Goal: Navigation & Orientation: Find specific page/section

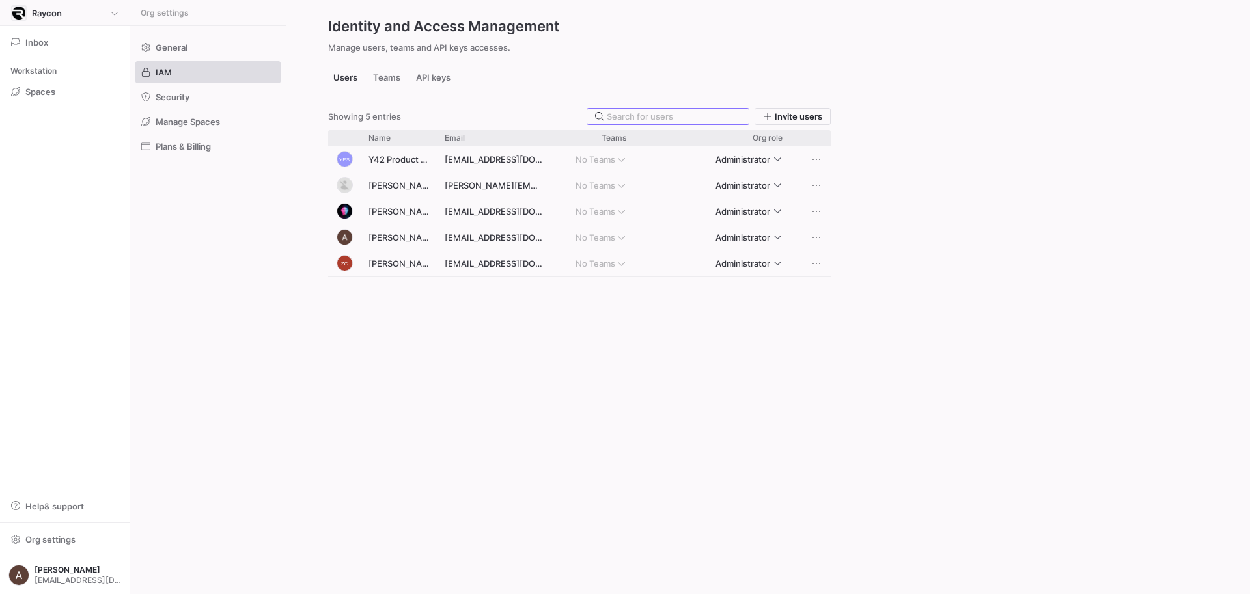
click at [81, 16] on div "Raycon" at bounding box center [64, 13] width 107 height 16
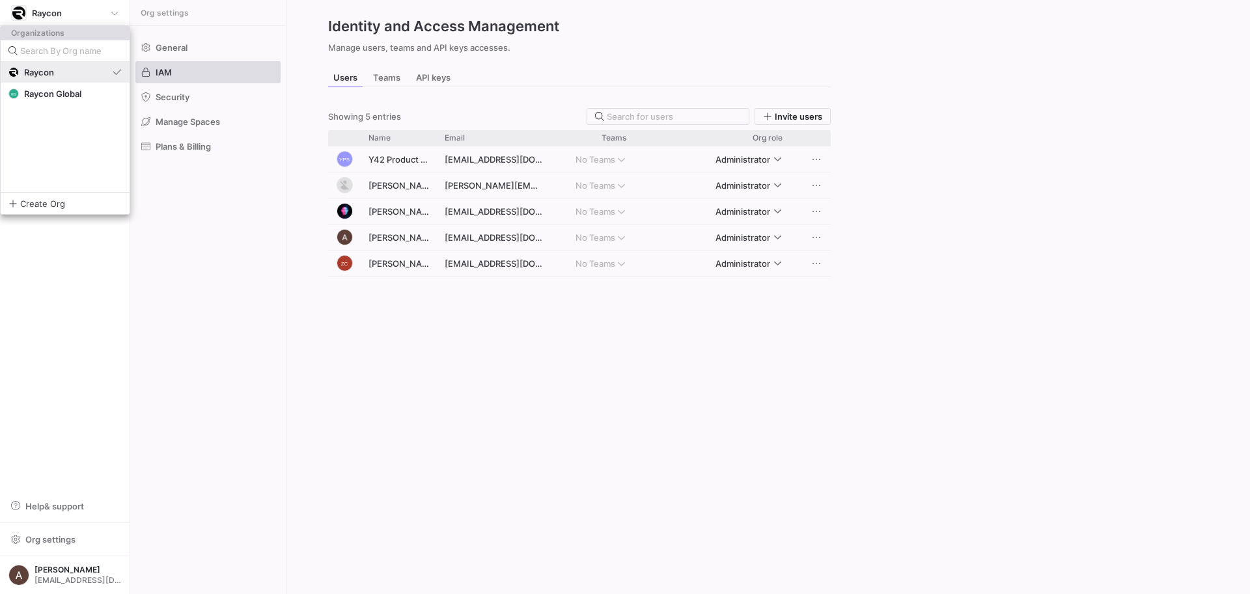
click at [74, 70] on div "Raycon" at bounding box center [60, 72] width 104 height 10
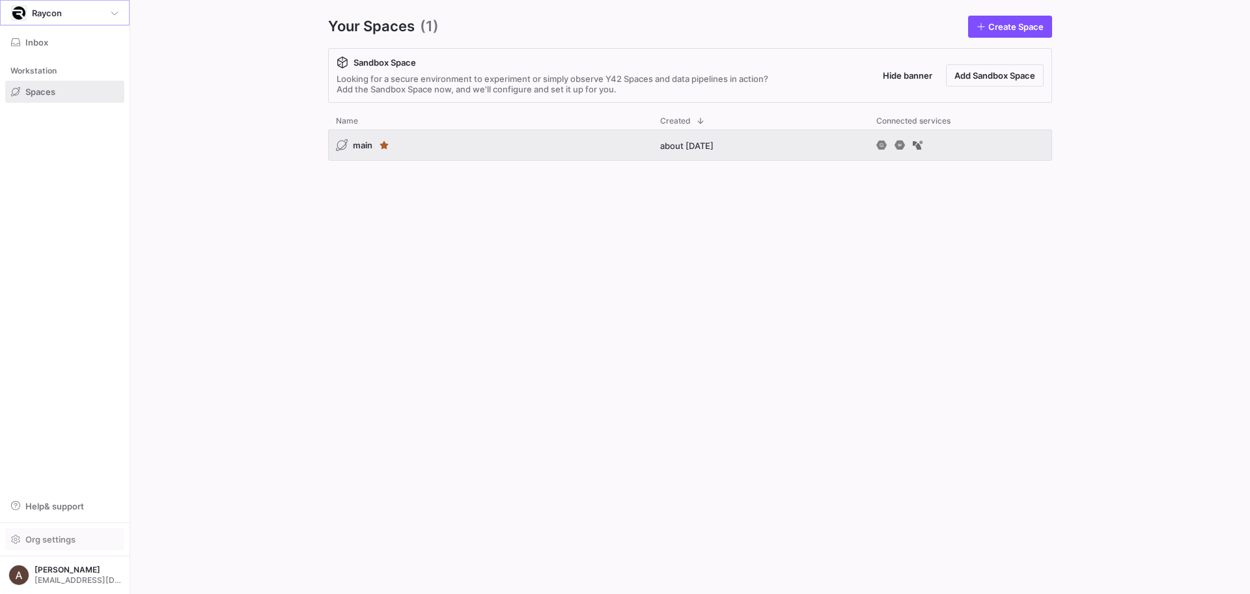
click at [26, 546] on span "button" at bounding box center [65, 539] width 118 height 21
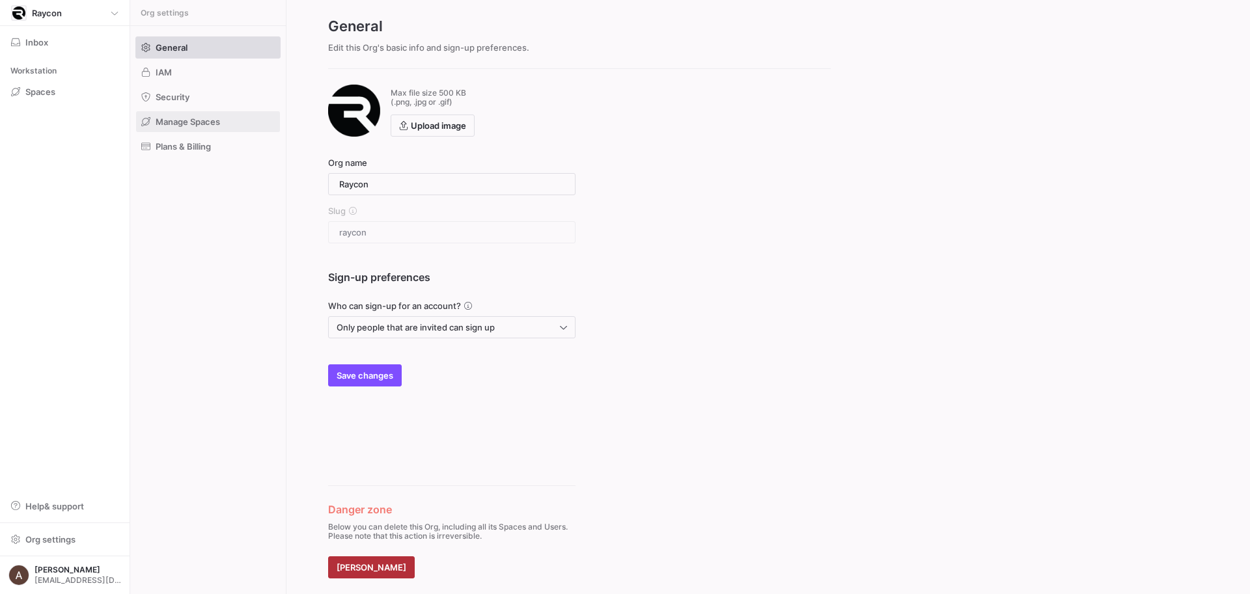
click at [156, 126] on span "Manage Spaces" at bounding box center [188, 122] width 64 height 10
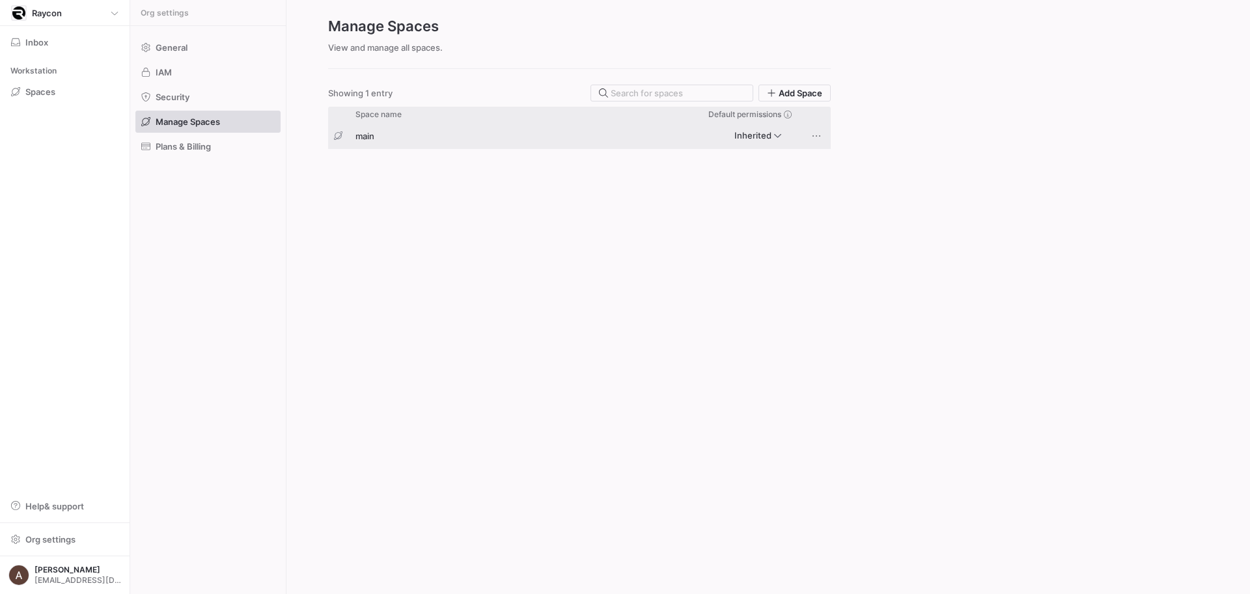
click at [397, 132] on div "main" at bounding box center [498, 135] width 301 height 25
click at [48, 16] on span "Raycon" at bounding box center [47, 13] width 30 height 10
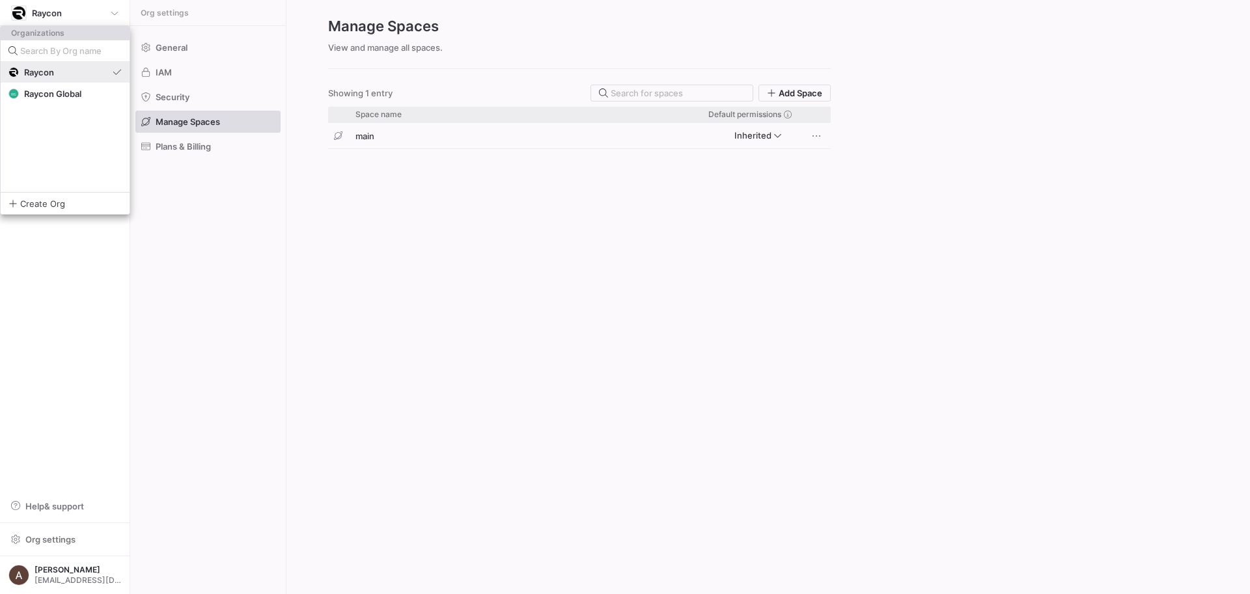
click at [51, 63] on button "Raycon" at bounding box center [65, 72] width 129 height 21
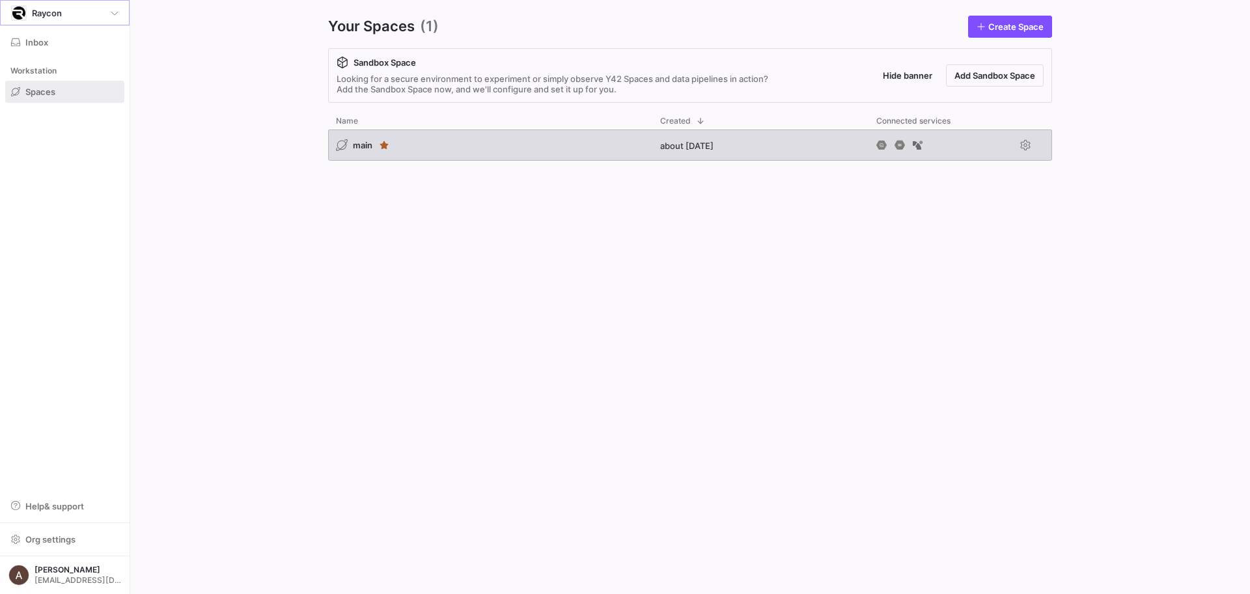
click at [530, 133] on div "main" at bounding box center [490, 145] width 324 height 31
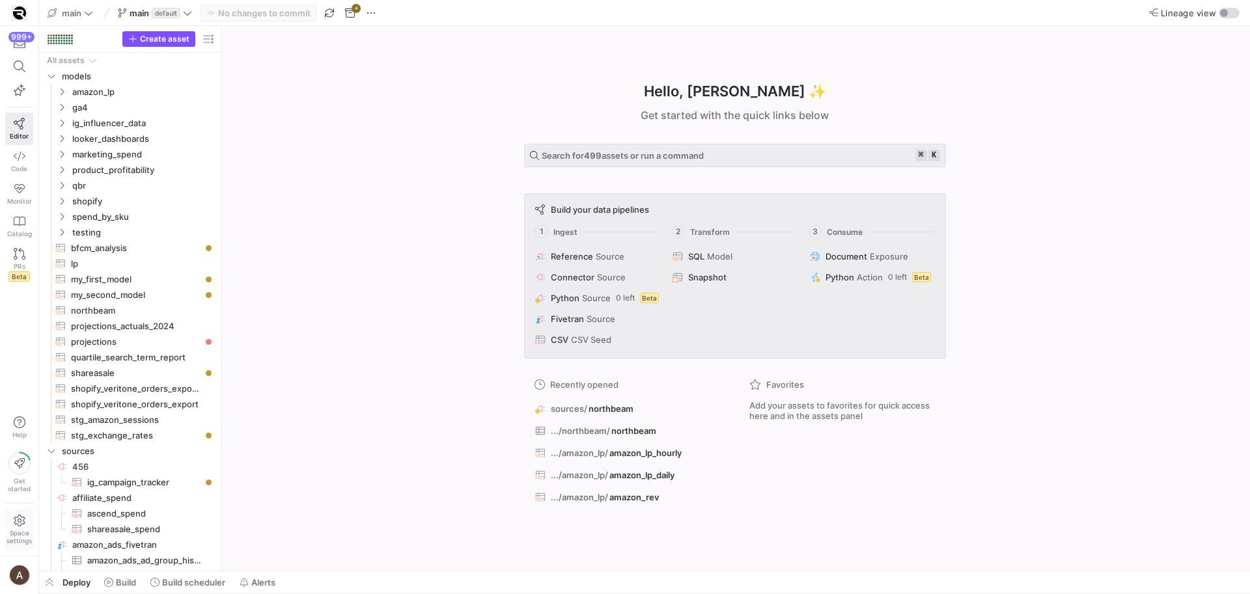
click at [21, 521] on icon at bounding box center [19, 521] width 11 height 12
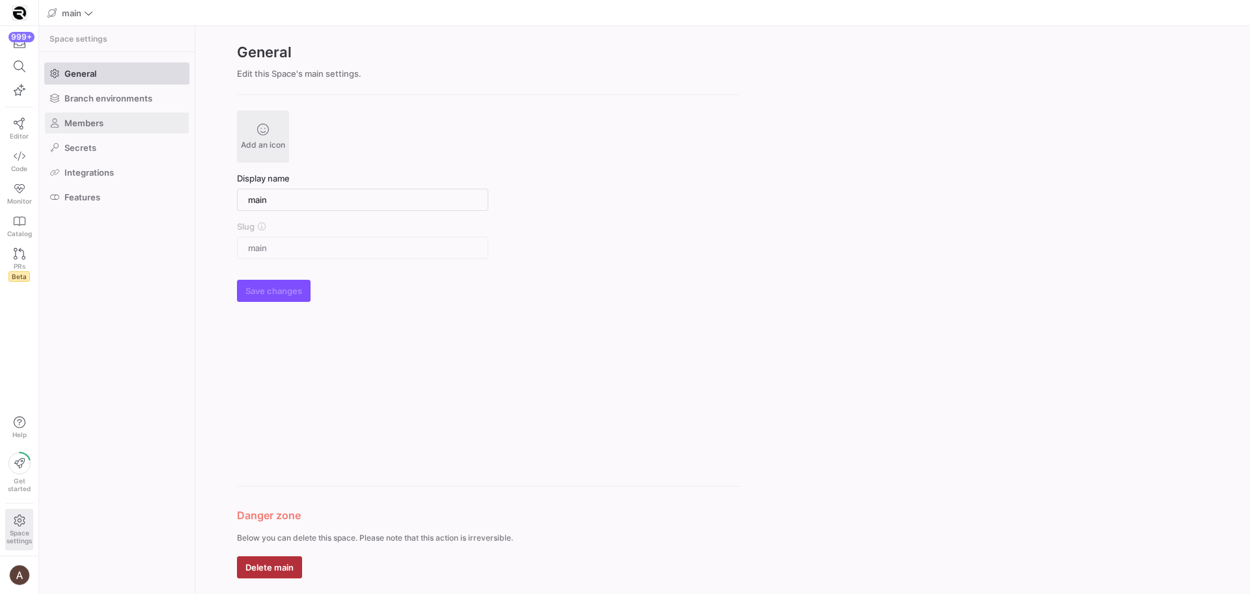
click at [90, 127] on span "Members" at bounding box center [83, 123] width 39 height 10
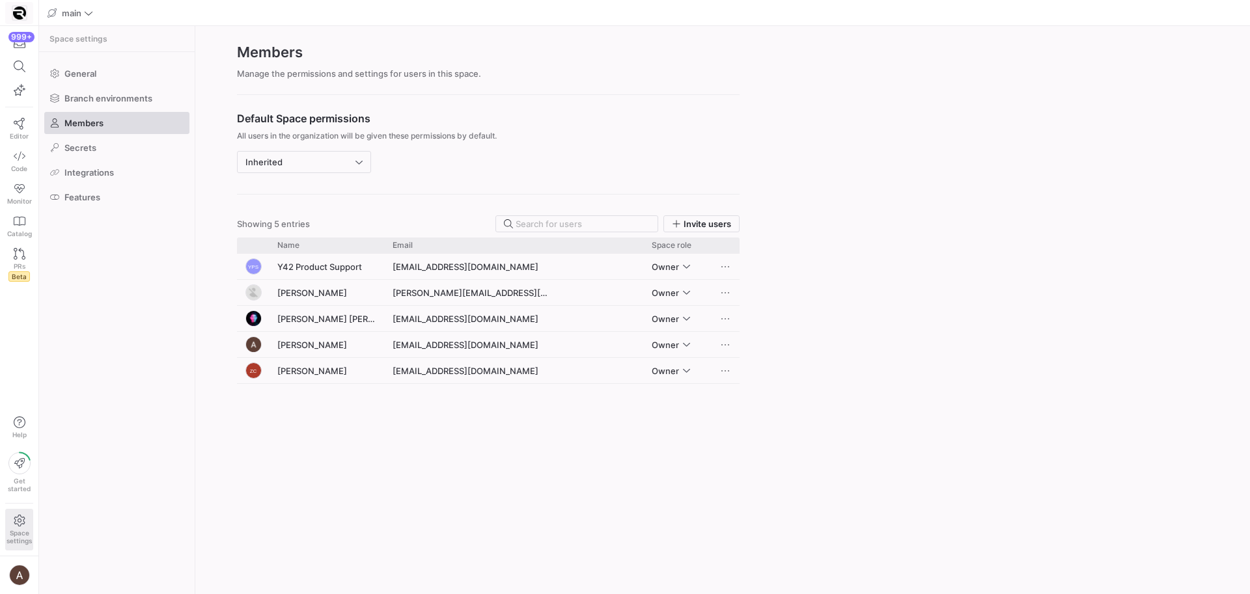
click at [20, 14] on img at bounding box center [19, 13] width 13 height 13
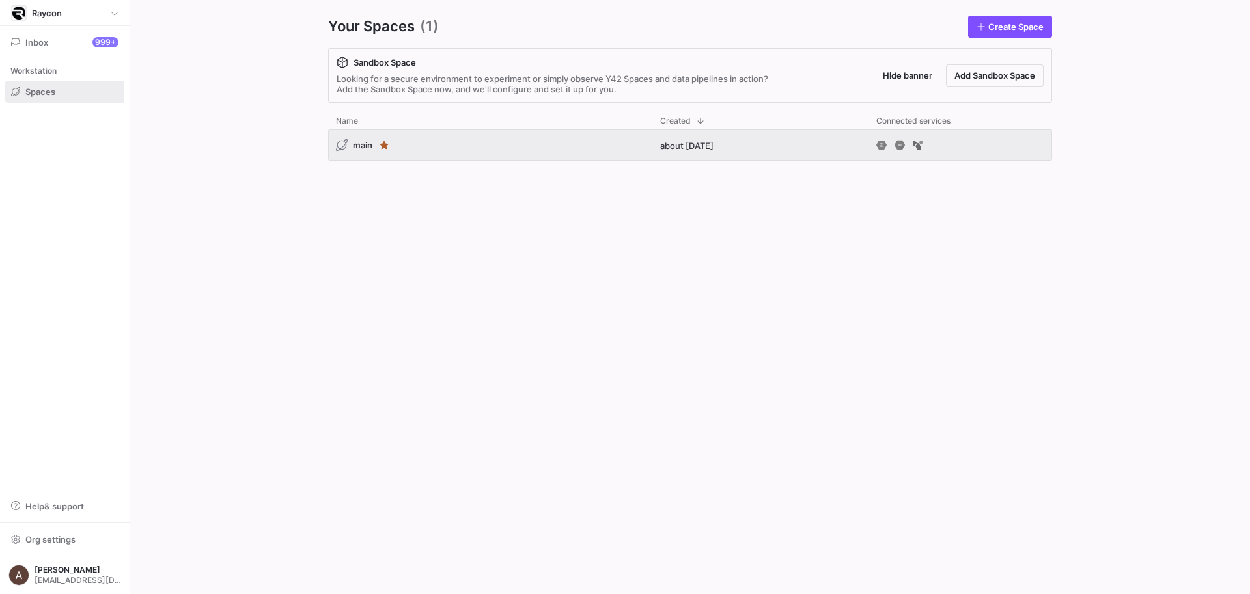
click at [20, 14] on img at bounding box center [18, 13] width 13 height 13
click at [21, 14] on div at bounding box center [625, 297] width 1250 height 594
click at [197, 35] on y42-org-space-overview "Your Spaces (1) Create Space Sandbox Space Looking for a secure environment to …" at bounding box center [690, 297] width 1120 height 594
click at [27, 10] on div "Raycon" at bounding box center [64, 13] width 107 height 16
click at [40, 67] on span "Raycon" at bounding box center [39, 72] width 30 height 10
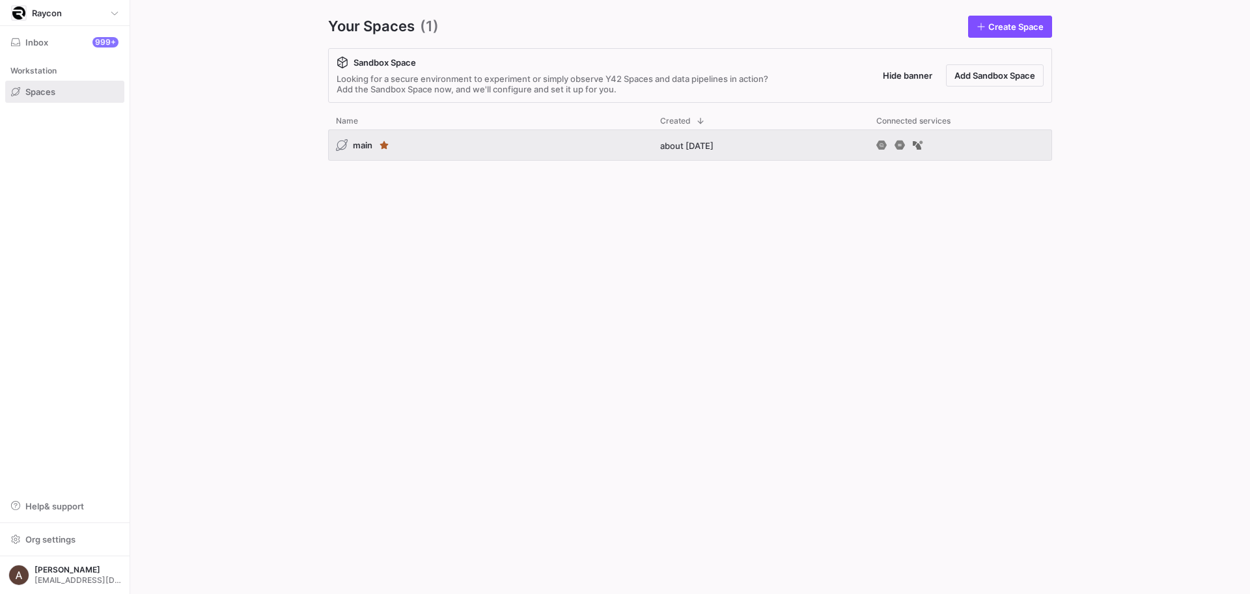
drag, startPoint x: 266, startPoint y: 63, endPoint x: 258, endPoint y: 63, distance: 7.8
click at [265, 63] on y42-org-space-overview "Your Spaces (1) Create Space Sandbox Space Looking for a secure environment to …" at bounding box center [690, 297] width 1120 height 594
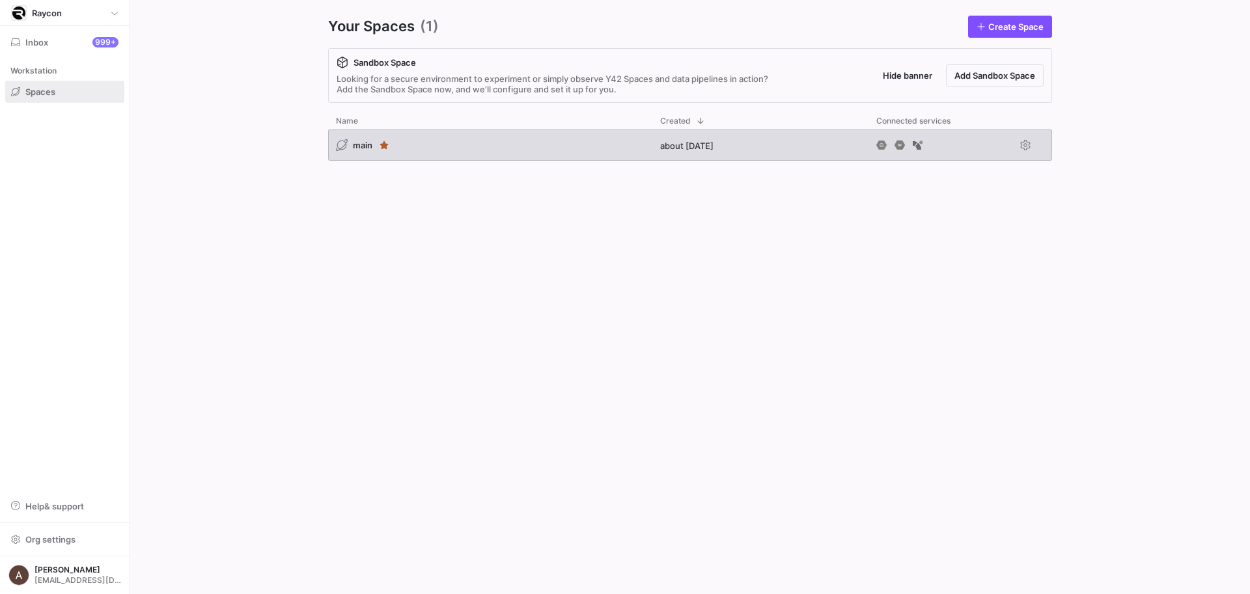
click at [471, 152] on div "main" at bounding box center [490, 145] width 324 height 31
